Goal: Check status: Check status

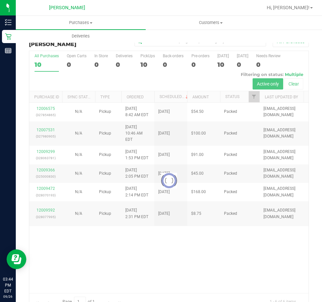
click at [184, 181] on div at bounding box center [168, 180] width 279 height 259
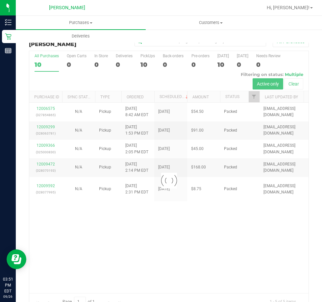
click at [225, 191] on div at bounding box center [168, 180] width 279 height 259
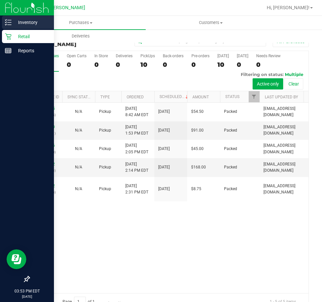
click at [13, 24] on p "Inventory" at bounding box center [32, 22] width 40 height 8
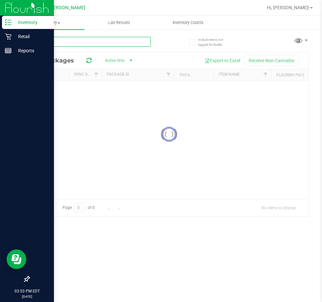
click at [80, 40] on input "text" at bounding box center [90, 42] width 122 height 10
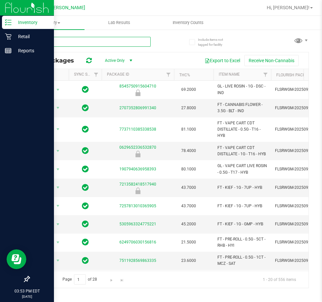
click at [80, 40] on input "text" at bounding box center [90, 42] width 122 height 10
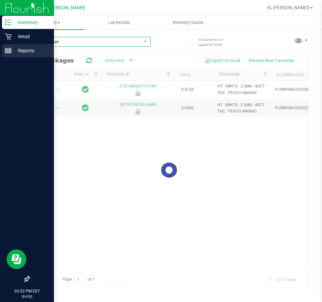
drag, startPoint x: 80, startPoint y: 40, endPoint x: 2, endPoint y: 55, distance: 79.9
click at [38, 49] on div "peach man" at bounding box center [90, 44] width 122 height 15
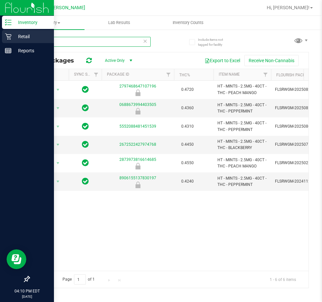
type input "mints"
click at [30, 39] on p "Retail" at bounding box center [32, 37] width 40 height 8
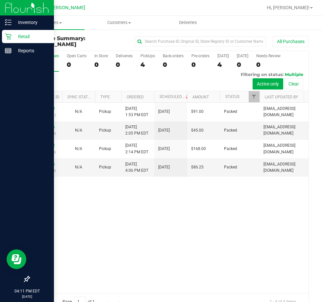
click at [216, 224] on div "12009299 (328063781) N/A Pickup [DATE] 1:53 PM EDT 9/26/2025 $91.00 Packed [EMA…" at bounding box center [168, 198] width 279 height 190
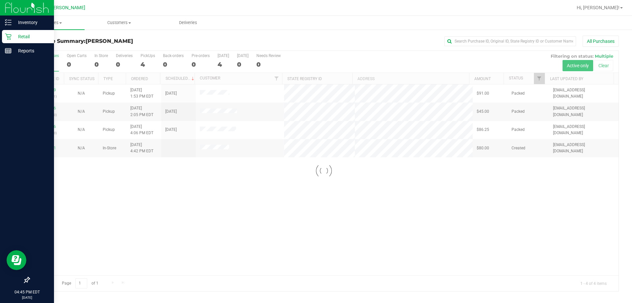
click at [322, 228] on div at bounding box center [323, 171] width 589 height 240
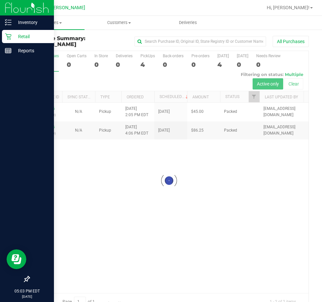
click at [157, 164] on div at bounding box center [168, 180] width 279 height 259
click at [252, 206] on div at bounding box center [168, 180] width 279 height 259
click at [214, 212] on div at bounding box center [168, 180] width 279 height 259
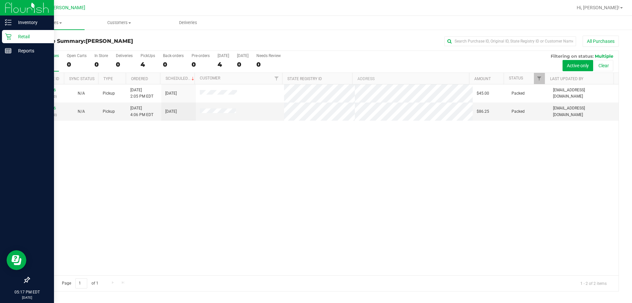
click at [246, 218] on div "12009366 (325000830) N/A Pickup [DATE] 2:05 PM EDT 9/26/2025 $45.00 Packed [EMA…" at bounding box center [323, 179] width 589 height 191
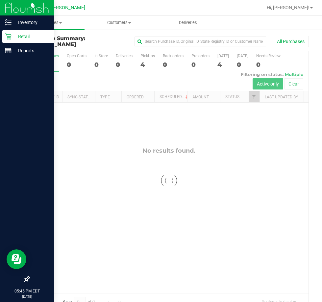
click at [12, 36] on p "Retail" at bounding box center [32, 37] width 40 height 8
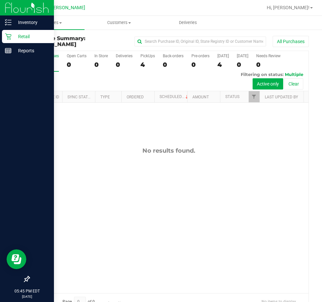
click at [11, 39] on icon at bounding box center [8, 36] width 7 height 7
click at [22, 31] on div "Retail" at bounding box center [28, 36] width 52 height 13
